Goal: Navigation & Orientation: Go to known website

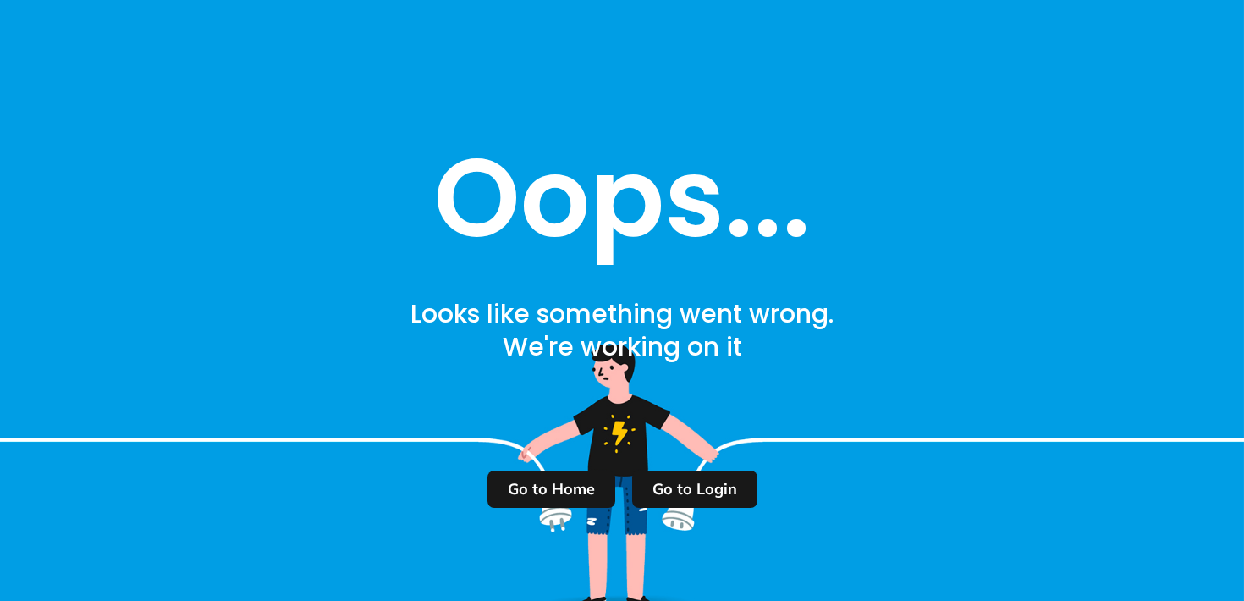
click at [698, 487] on m-button "Go to Login" at bounding box center [694, 489] width 125 height 37
